Goal: Task Accomplishment & Management: Manage account settings

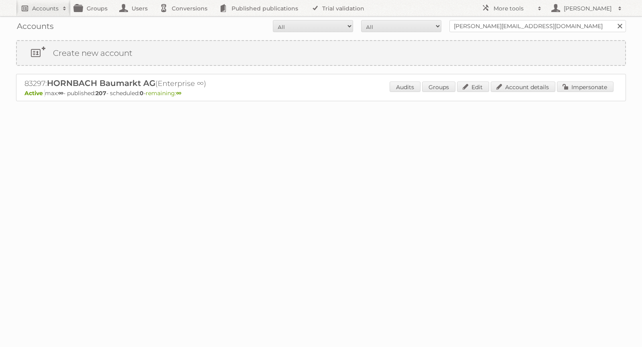
click at [47, 8] on h2 "Accounts" at bounding box center [45, 8] width 26 height 8
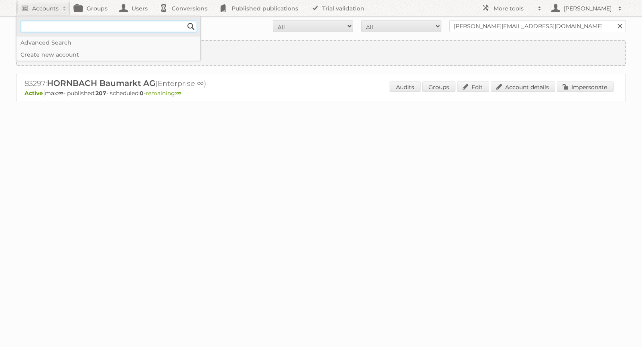
paste input"] "11624 (J&P Park Acquisitions Inc.)"
drag, startPoint x: 42, startPoint y: 28, endPoint x: 17, endPoint y: 28, distance: 24.9
click at [17, 28] on div "11624 (J&P Park Acquisitions Inc.) Search" at bounding box center [104, 26] width 177 height 20
click at [124, 25] on input"] "J&P Park Acquisitions Inc.)" at bounding box center [108, 26] width 177 height 12
type input"] "J&P Park Acquisitions Inc"
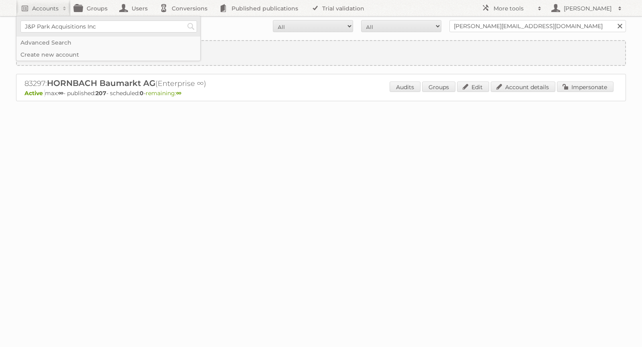
click at [198, 21] on li "J&P Park Acquisitions Inc Search" at bounding box center [108, 26] width 184 height 20
click at [193, 22] on input "Search" at bounding box center [191, 26] width 12 height 12
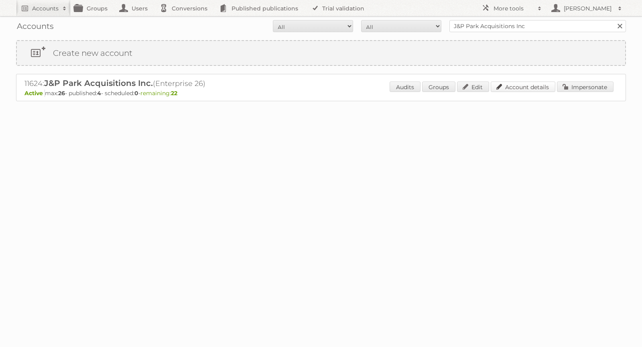
click at [523, 85] on link "Account details" at bounding box center [523, 86] width 65 height 10
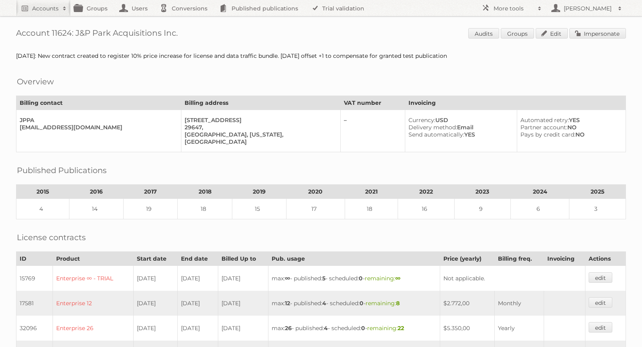
drag, startPoint x: 179, startPoint y: 33, endPoint x: 76, endPoint y: 33, distance: 102.3
click at [76, 33] on h1 "Account 11624: J&P Park Acquisitions Inc. Audits Groups Edit Impersonate" at bounding box center [321, 34] width 610 height 12
copy h1 "J&P Park Acquisitions Inc."
click at [591, 32] on link "Impersonate" at bounding box center [597, 33] width 57 height 10
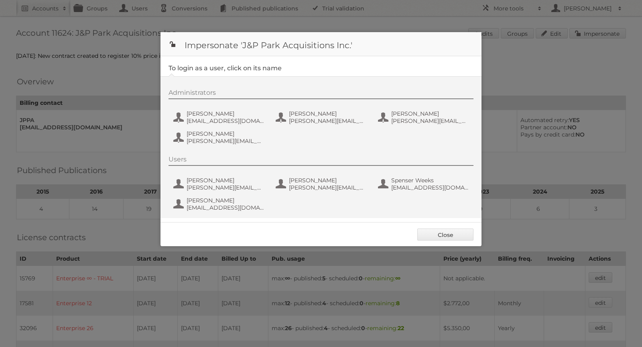
click at [472, 153] on div "Administrators David Wilson dwilson@parkseed.com Eric Giadelone eric.giandelone…" at bounding box center [321, 147] width 321 height 142
click at [212, 119] on span "dwilson@parkseed.com" at bounding box center [226, 120] width 78 height 7
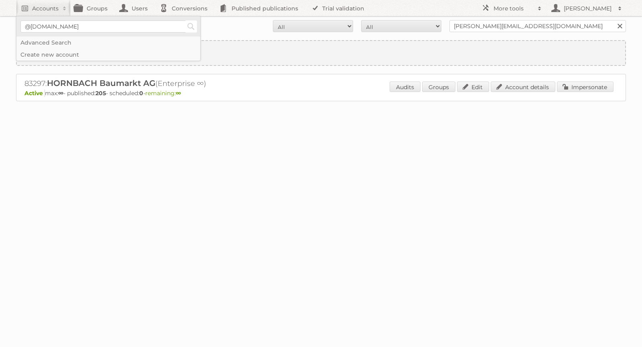
type input"] "@terberg.com"
click at [193, 26] on input "Search" at bounding box center [191, 26] width 12 height 12
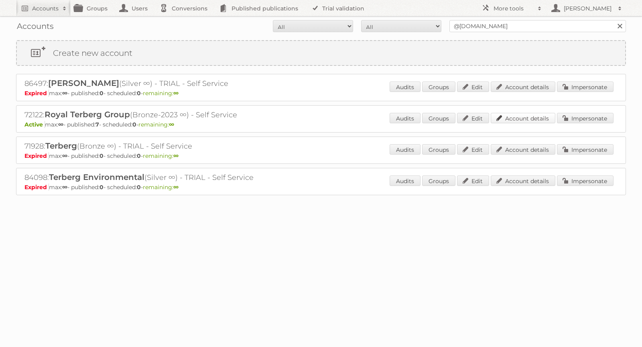
click at [514, 116] on link "Account details" at bounding box center [523, 118] width 65 height 10
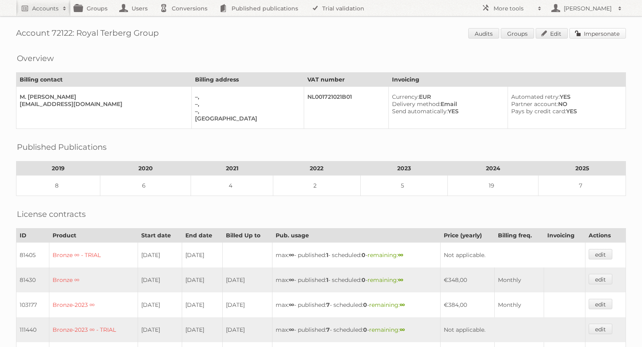
click at [590, 33] on link "Impersonate" at bounding box center [597, 33] width 57 height 10
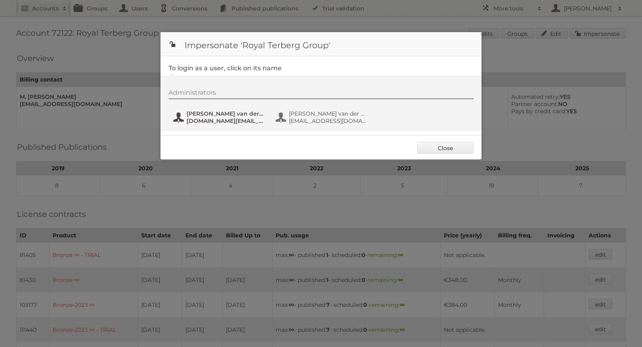
click at [226, 118] on span "[DOMAIN_NAME][EMAIL_ADDRESS][DOMAIN_NAME]" at bounding box center [226, 120] width 78 height 7
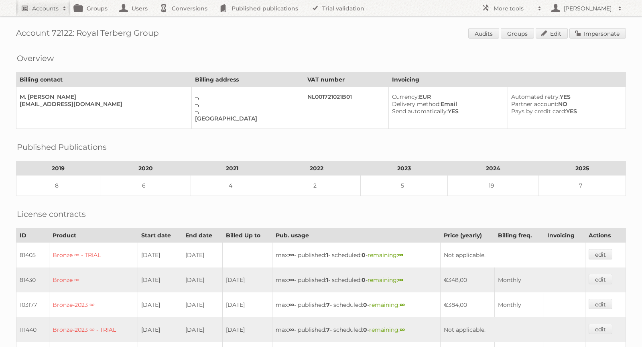
click at [47, 6] on h2 "Accounts" at bounding box center [45, 8] width 26 height 8
type input"] "m"
type input"] "[PERSON_NAME][EMAIL_ADDRESS][DOMAIN_NAME]"
click at [194, 25] on input "Search" at bounding box center [191, 26] width 12 height 12
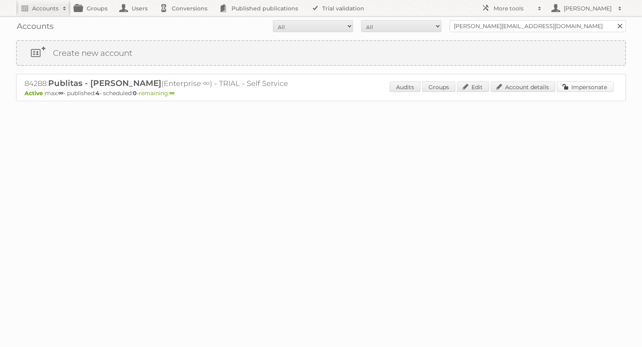
click at [583, 87] on link "Impersonate" at bounding box center [585, 86] width 57 height 10
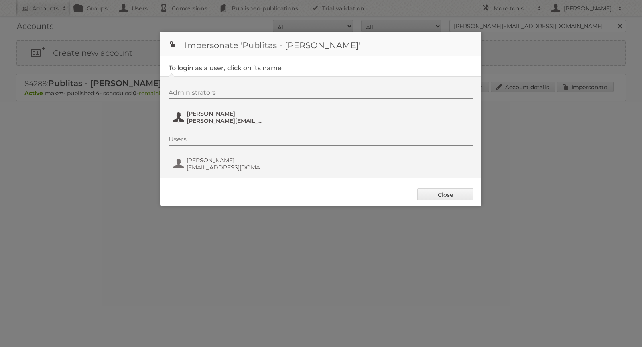
click at [212, 117] on span "[PERSON_NAME][EMAIL_ADDRESS][DOMAIN_NAME]" at bounding box center [226, 120] width 78 height 7
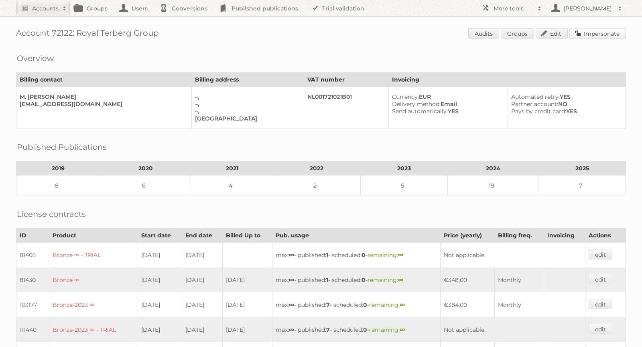
click at [588, 32] on link "Impersonate" at bounding box center [597, 33] width 57 height 10
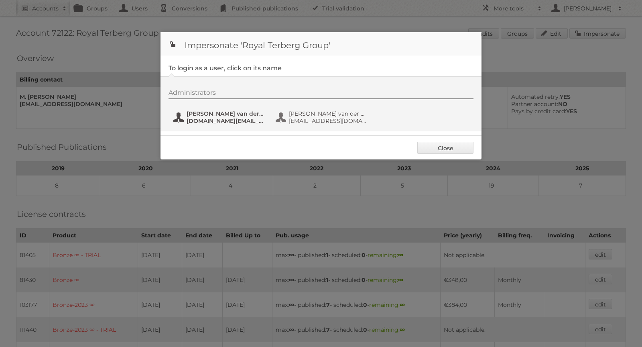
click at [238, 121] on span "[DOMAIN_NAME][EMAIL_ADDRESS][DOMAIN_NAME]" at bounding box center [226, 120] width 78 height 7
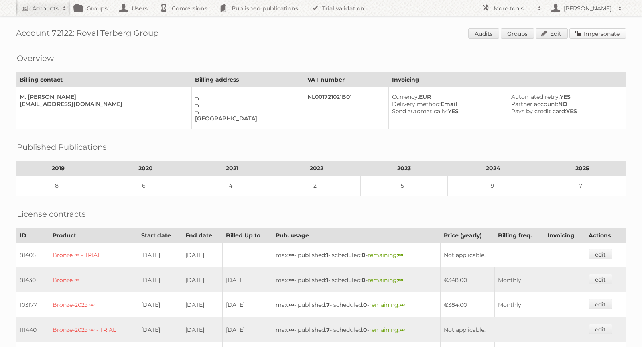
click at [593, 34] on link "Impersonate" at bounding box center [597, 33] width 57 height 10
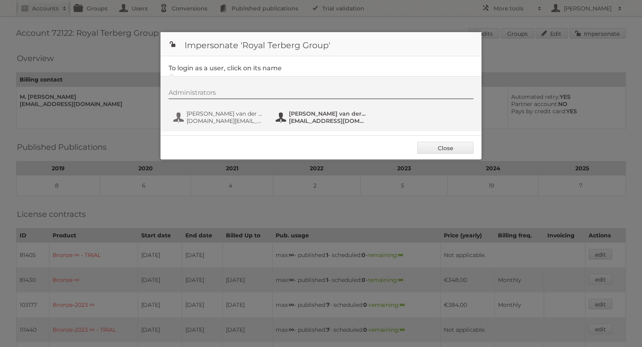
click at [314, 116] on span "[PERSON_NAME] van der Hijden-old" at bounding box center [328, 113] width 78 height 7
